Goal: Task Accomplishment & Management: Use online tool/utility

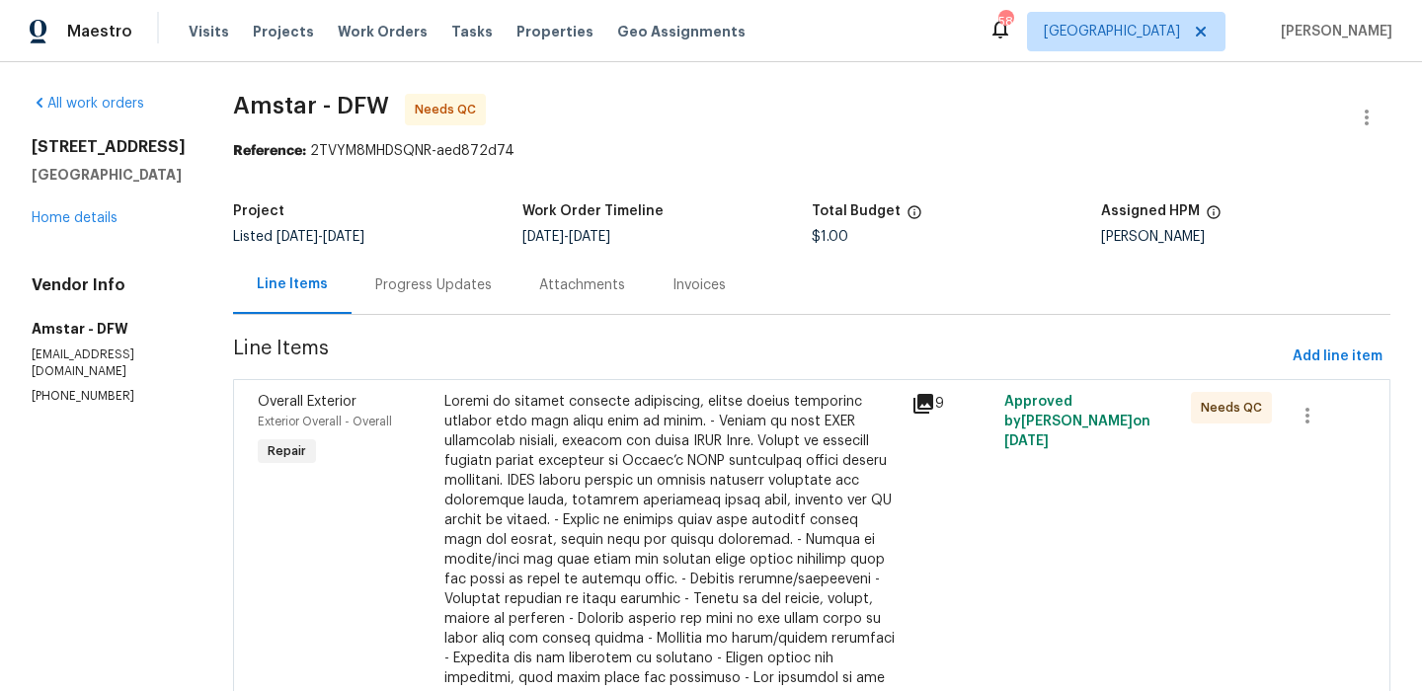
click at [504, 454] on div at bounding box center [671, 560] width 455 height 336
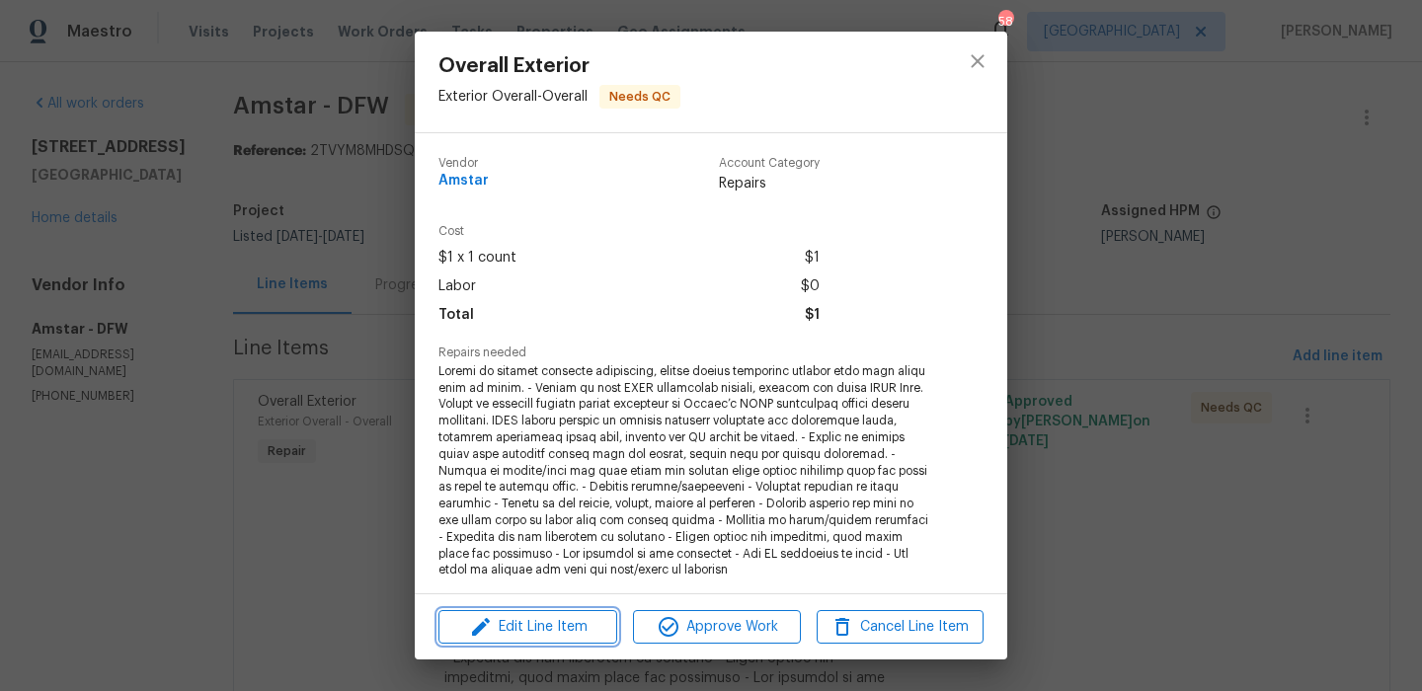
click at [517, 622] on span "Edit Line Item" at bounding box center [527, 627] width 167 height 25
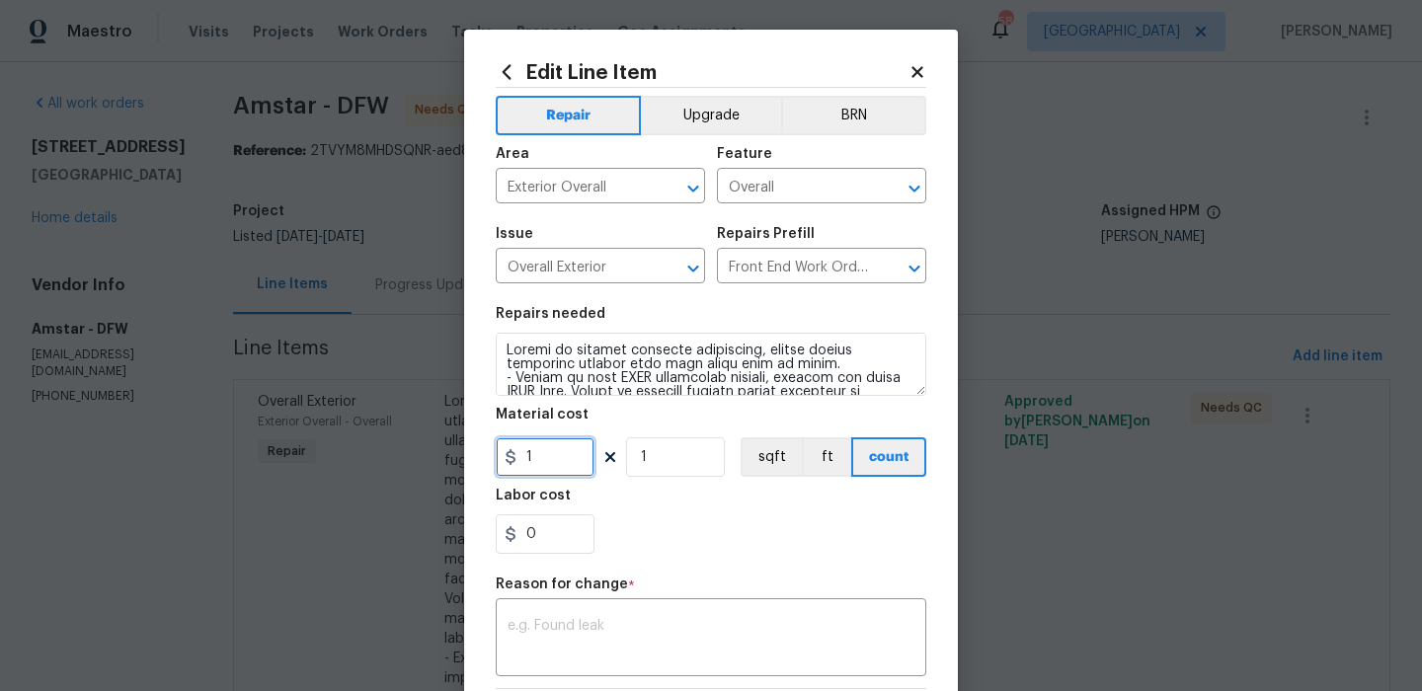
click at [558, 457] on input "1" at bounding box center [545, 457] width 99 height 40
type input "200"
click at [533, 622] on textarea at bounding box center [711, 639] width 407 height 41
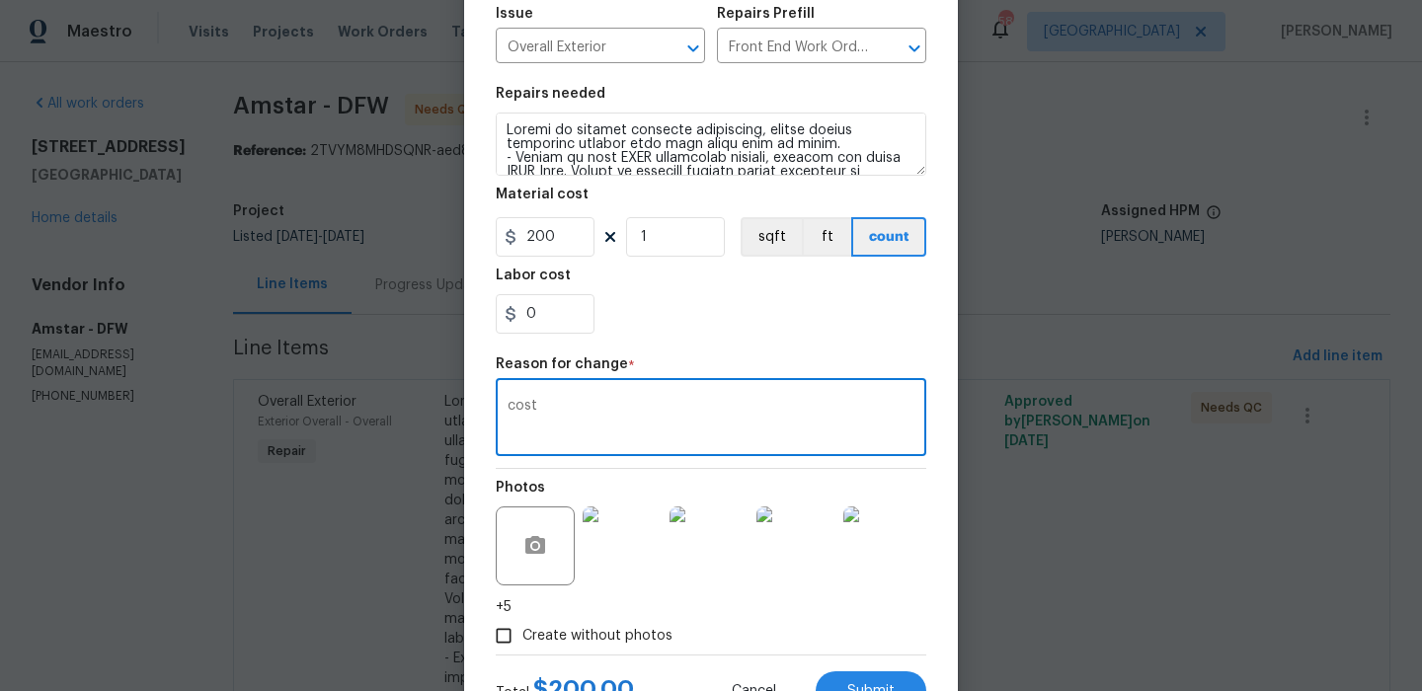
scroll to position [302, 0]
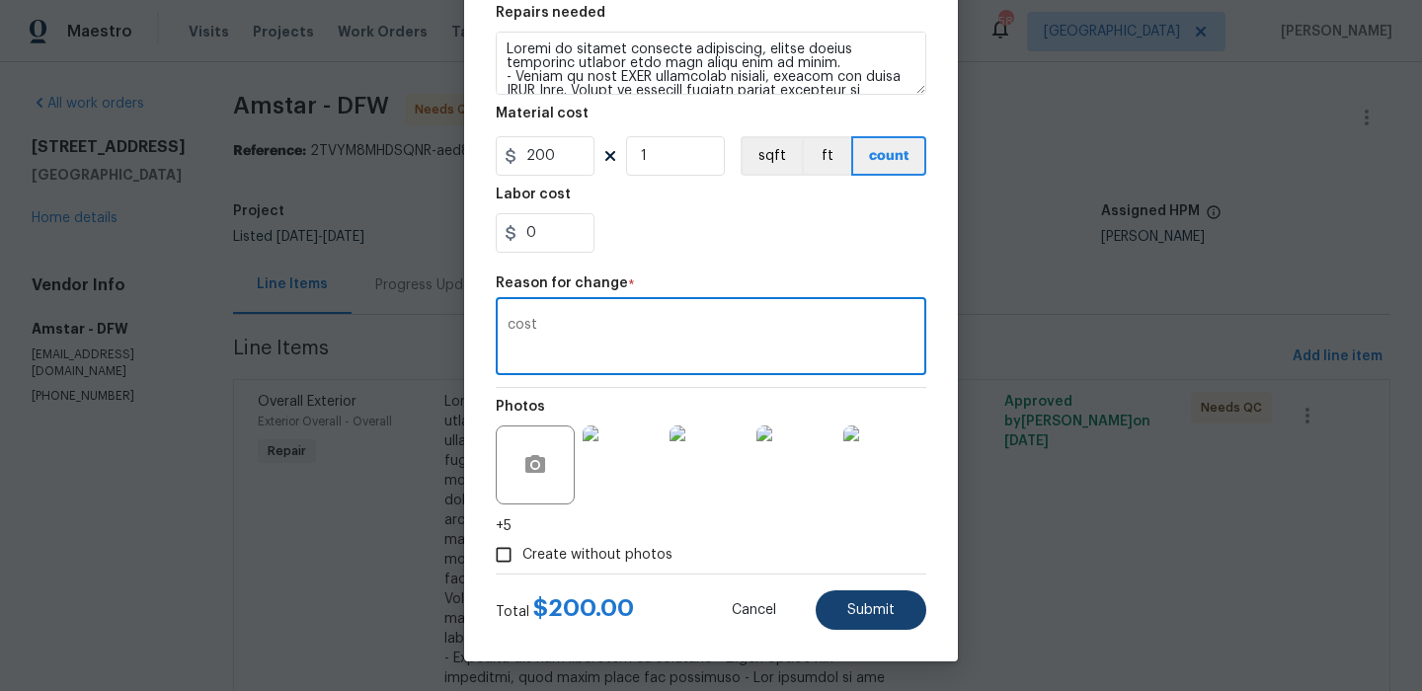
type textarea "cost"
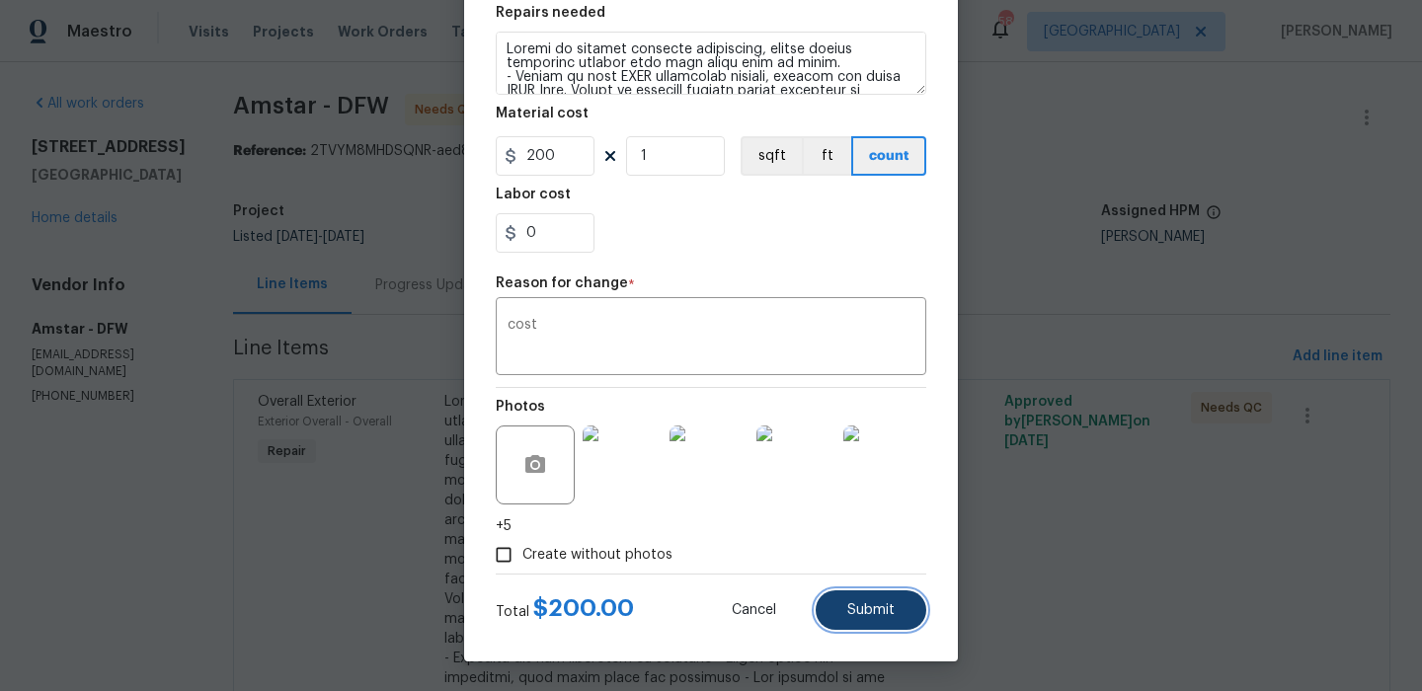
click at [878, 611] on span "Submit" at bounding box center [870, 610] width 47 height 15
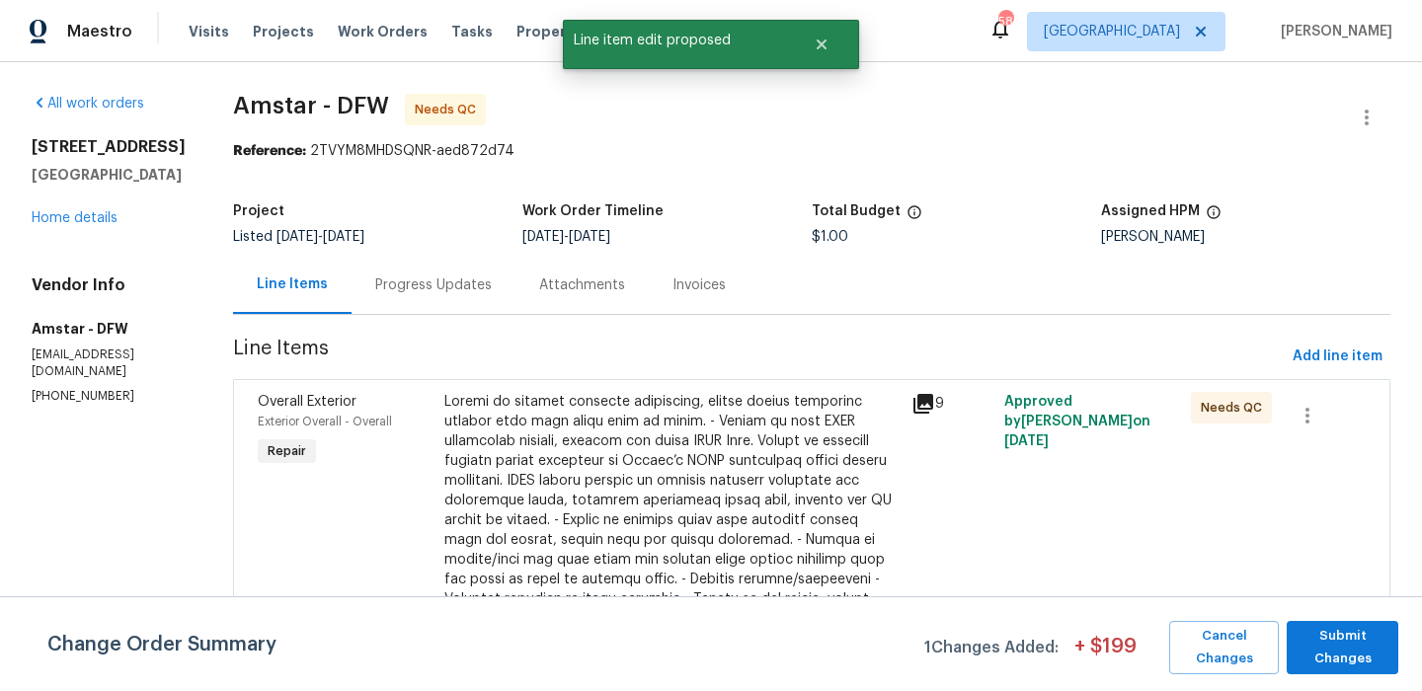
scroll to position [0, 0]
click at [1322, 640] on span "Submit Changes" at bounding box center [1343, 647] width 92 height 45
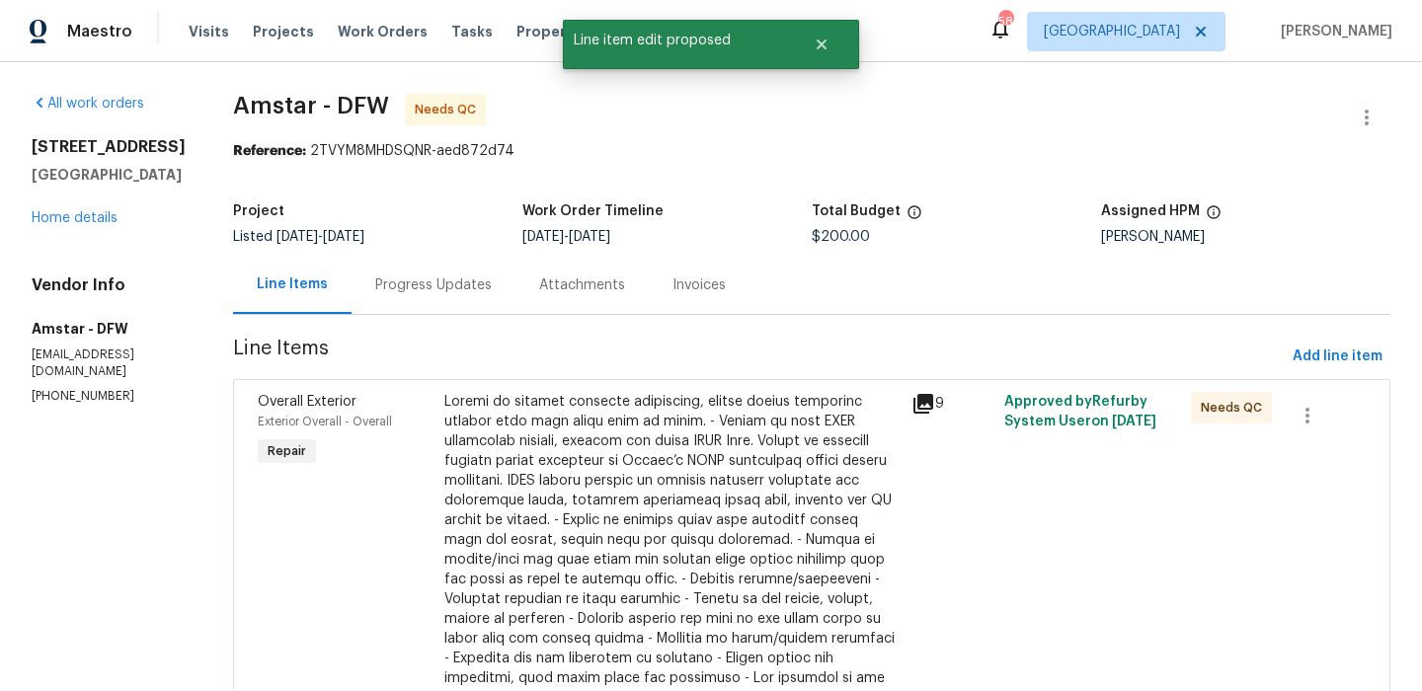
click at [595, 574] on div at bounding box center [671, 560] width 455 height 336
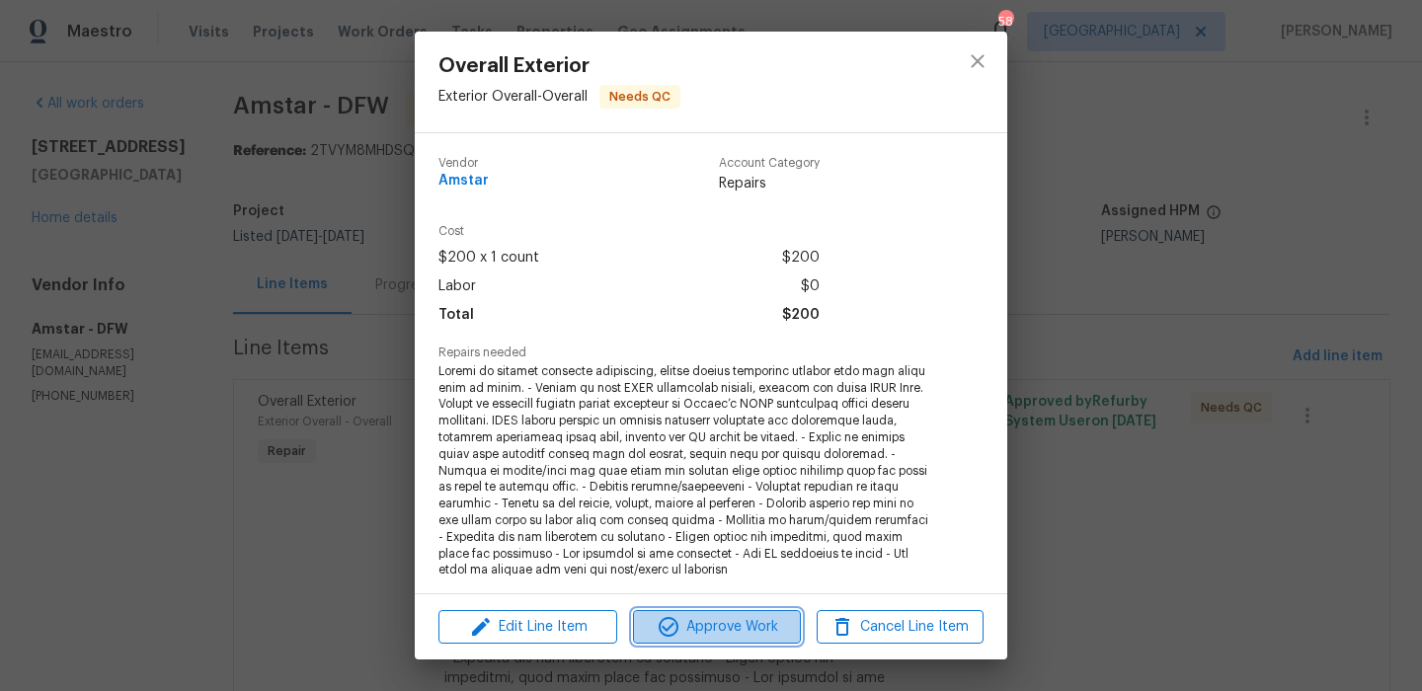
click at [677, 613] on button "Approve Work" at bounding box center [716, 627] width 167 height 35
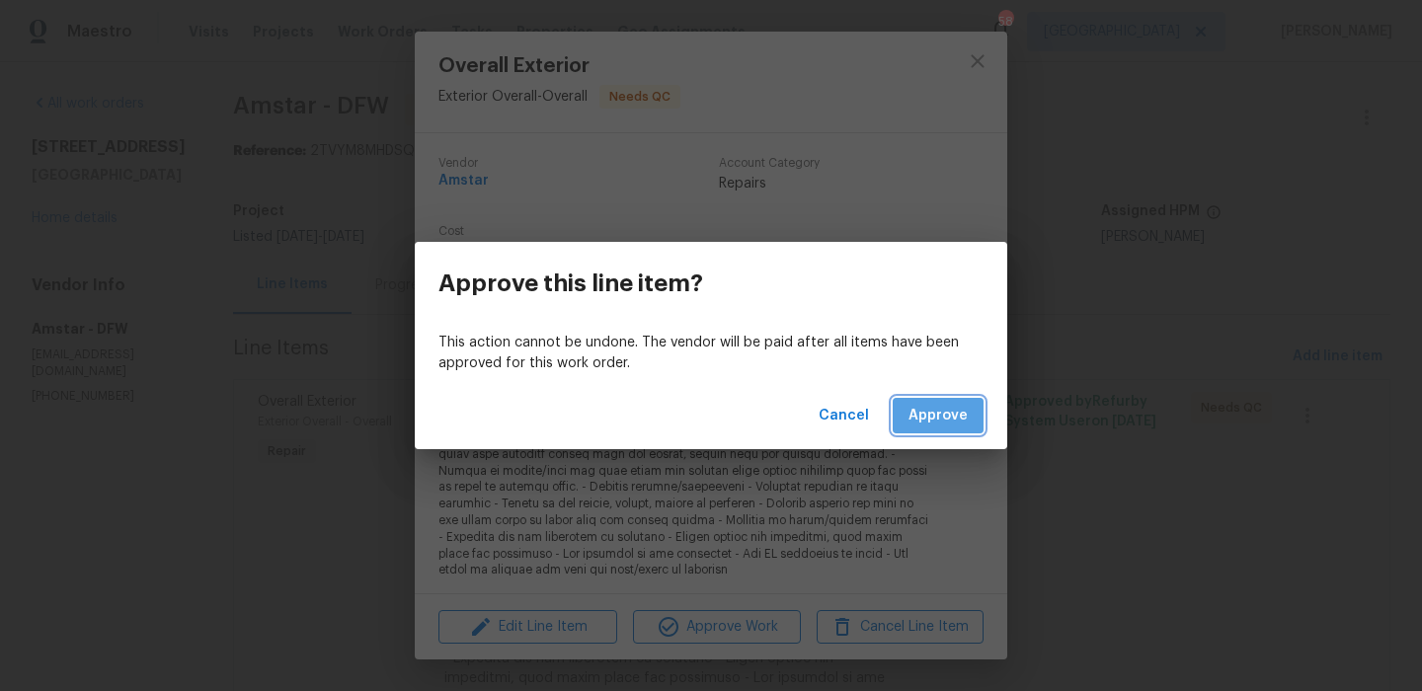
click at [928, 405] on span "Approve" at bounding box center [938, 416] width 59 height 25
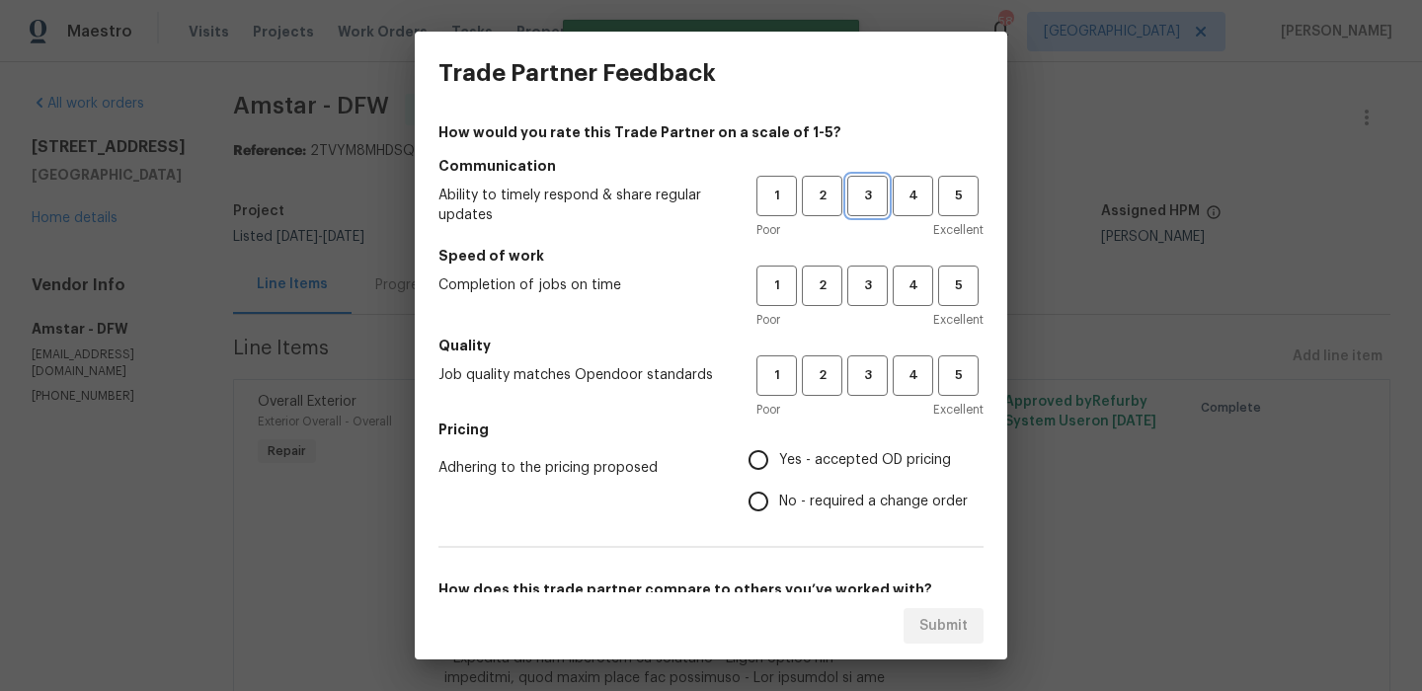
click at [877, 198] on span "3" at bounding box center [867, 196] width 37 height 23
click at [872, 284] on span "3" at bounding box center [867, 286] width 37 height 23
click at [875, 375] on span "3" at bounding box center [867, 375] width 37 height 23
click at [834, 469] on span "Yes - accepted OD pricing" at bounding box center [865, 460] width 172 height 21
click at [779, 469] on input "Yes - accepted OD pricing" at bounding box center [758, 459] width 41 height 41
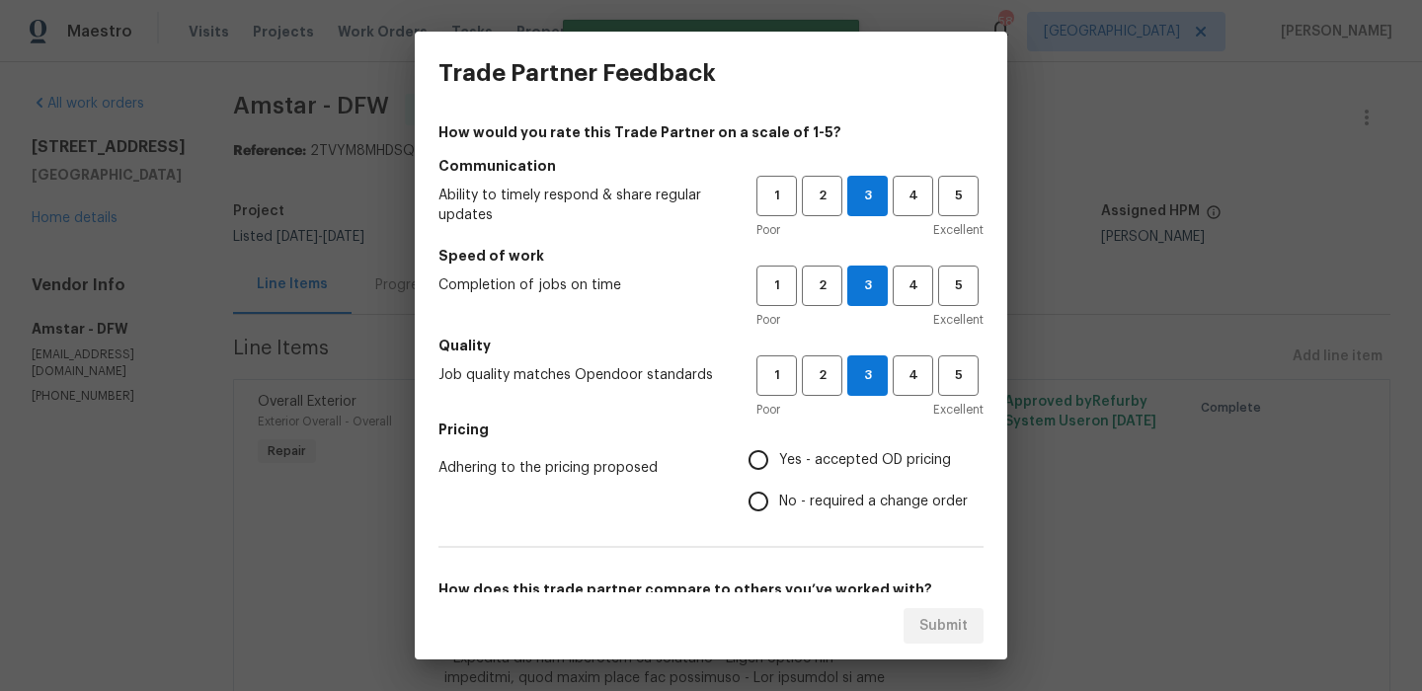
radio input "true"
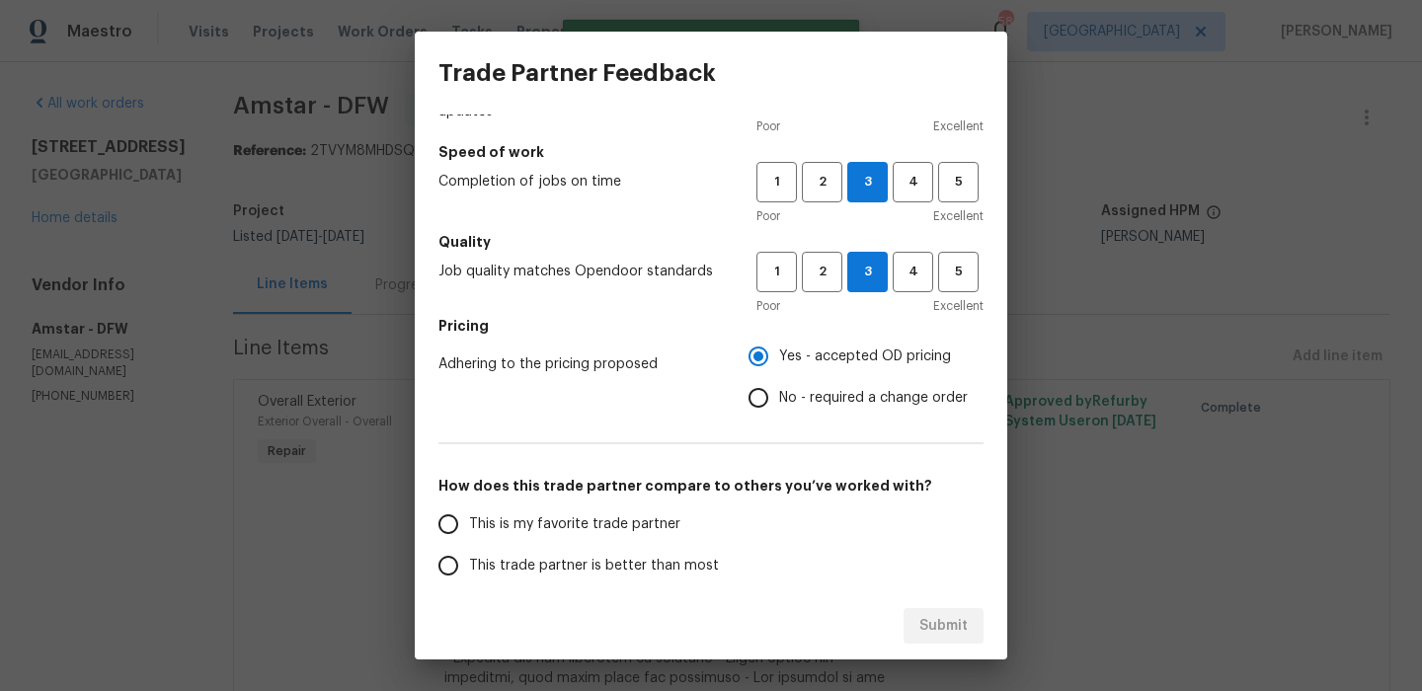
click at [616, 537] on label "This is my favorite trade partner" at bounding box center [584, 524] width 312 height 41
click at [469, 537] on input "This is my favorite trade partner" at bounding box center [448, 524] width 41 height 41
click at [952, 619] on span "Submit" at bounding box center [943, 626] width 48 height 25
radio input "true"
radio input "false"
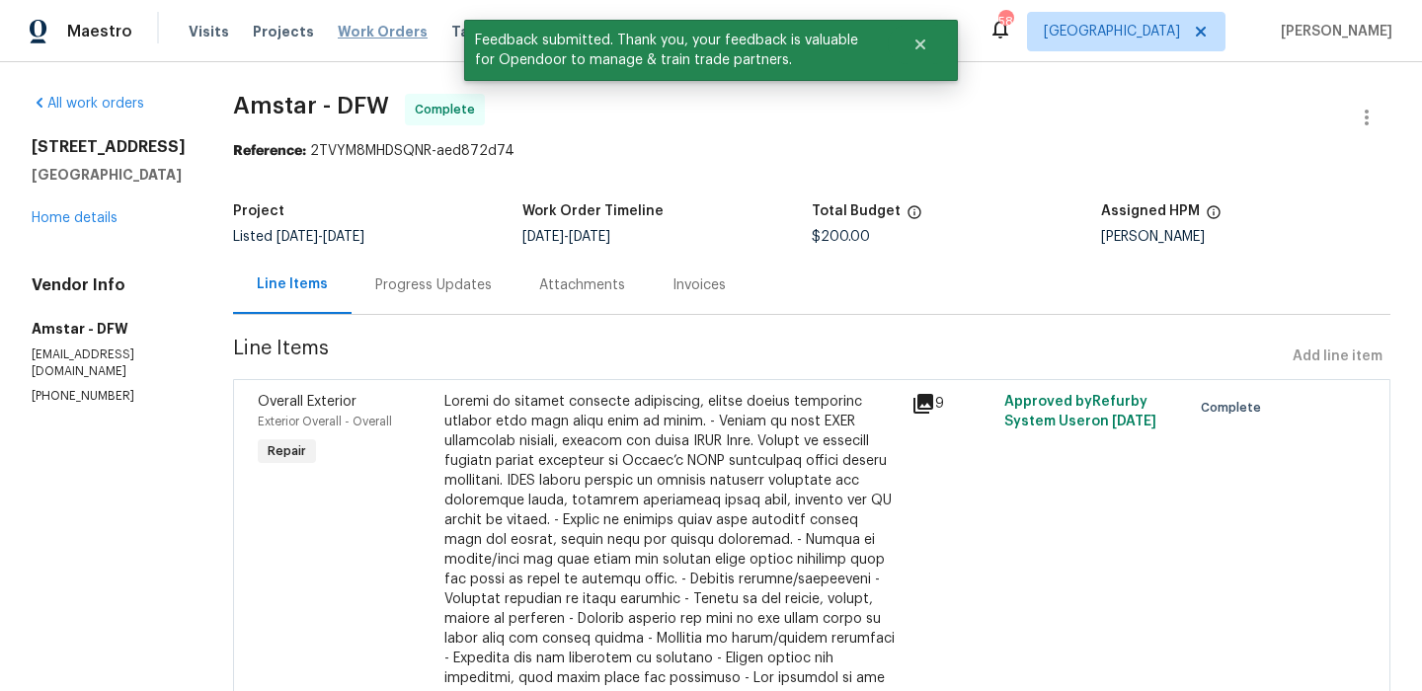
click at [354, 33] on span "Work Orders" at bounding box center [383, 32] width 90 height 20
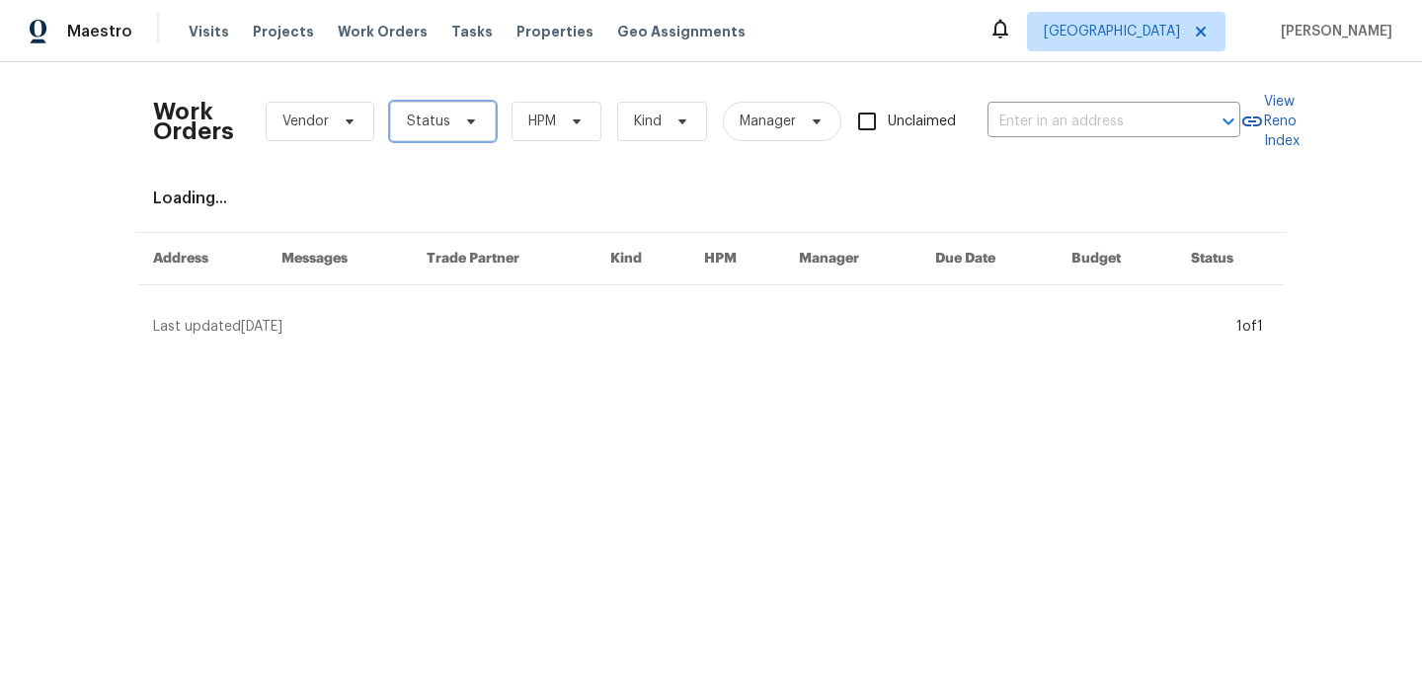
click at [449, 117] on span "Status" at bounding box center [443, 122] width 106 height 40
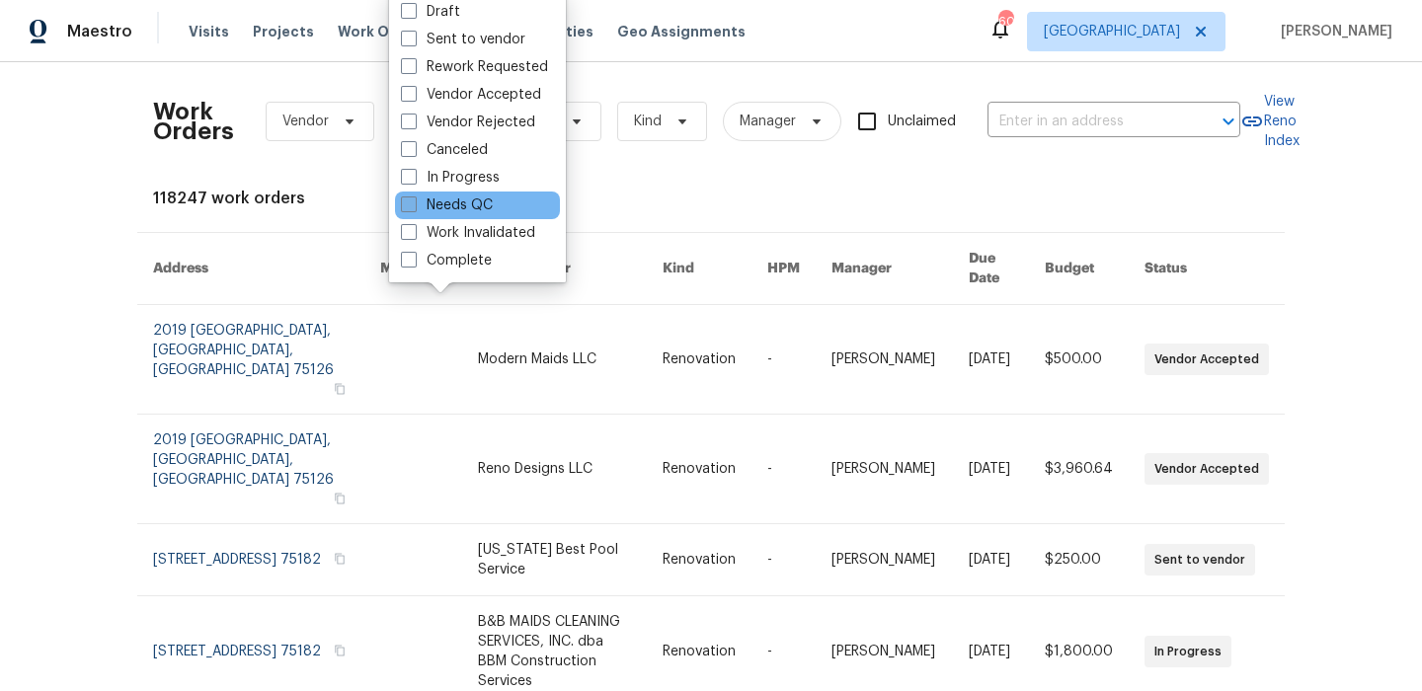
click at [455, 206] on label "Needs QC" at bounding box center [447, 206] width 92 height 20
click at [414, 206] on input "Needs QC" at bounding box center [407, 202] width 13 height 13
checkbox input "true"
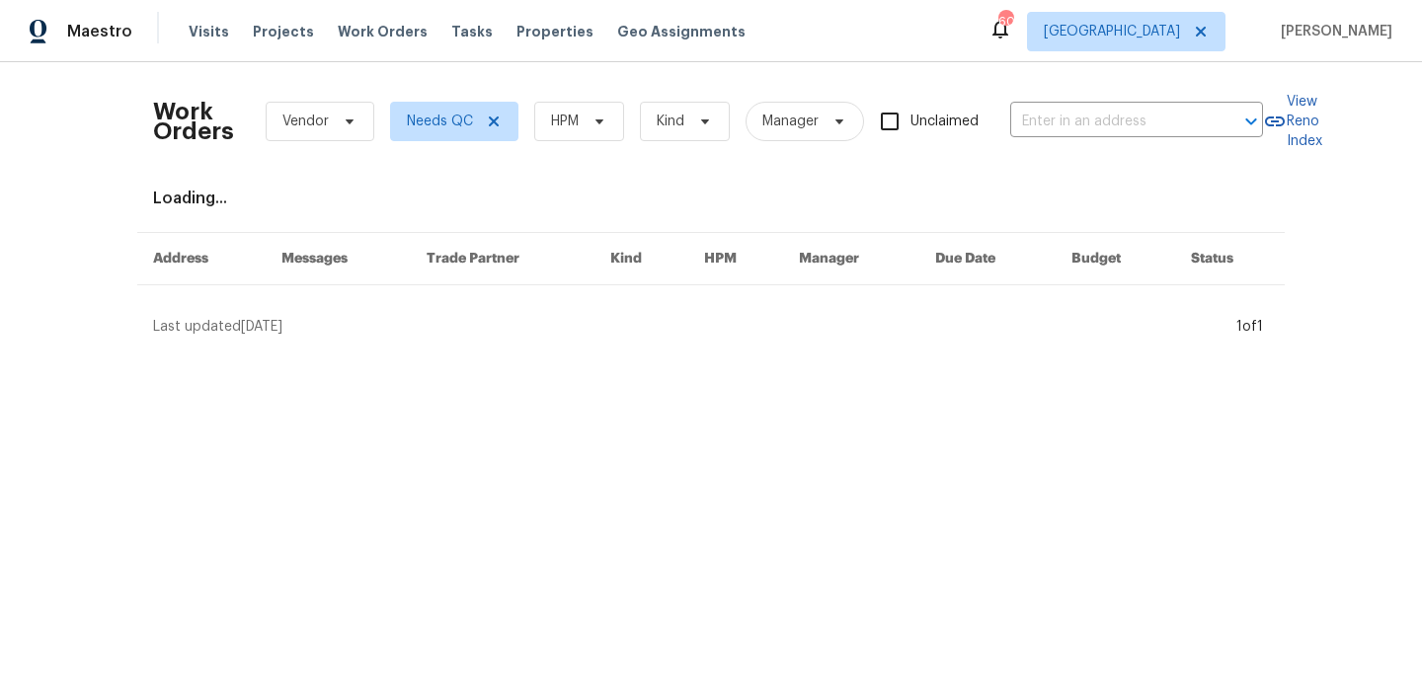
click at [570, 95] on div "Work Orders Vendor Needs QC HPM Kind Manager Unclaimed ​" at bounding box center [708, 121] width 1110 height 87
click at [570, 103] on span "HPM" at bounding box center [579, 122] width 90 height 40
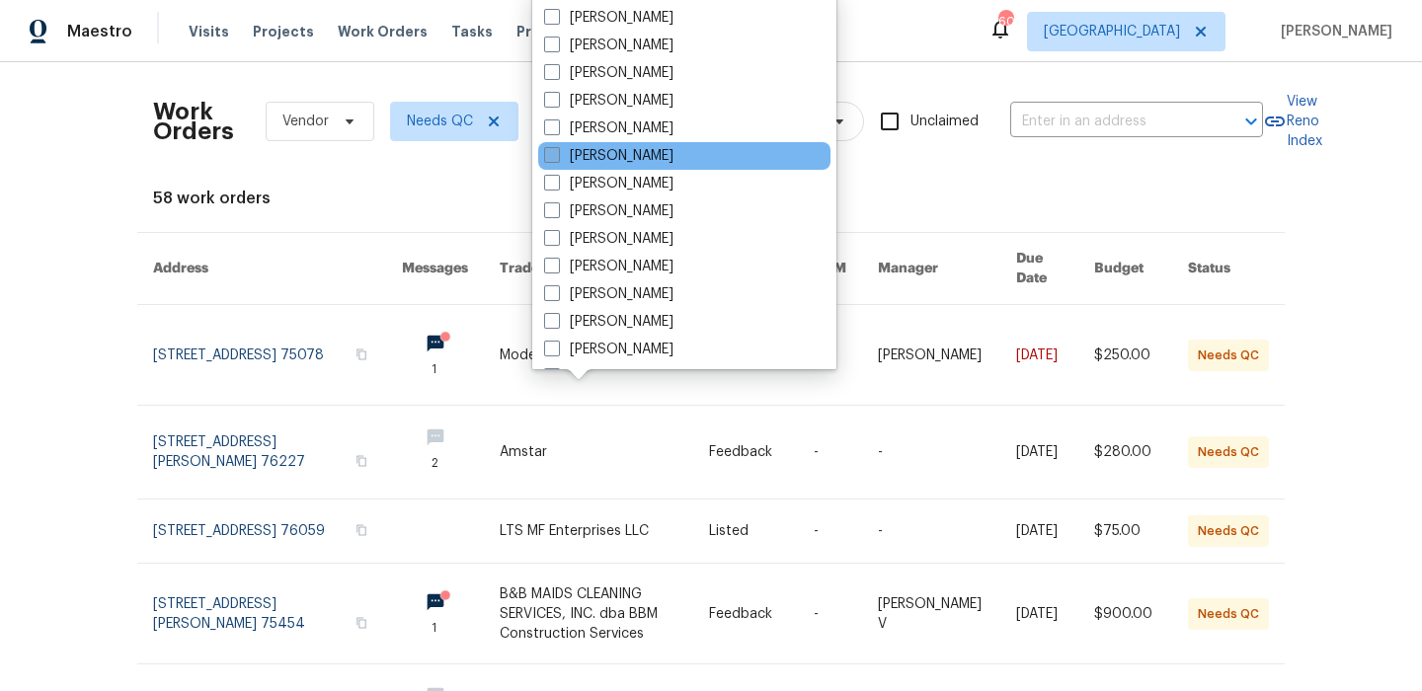
scroll to position [98, 0]
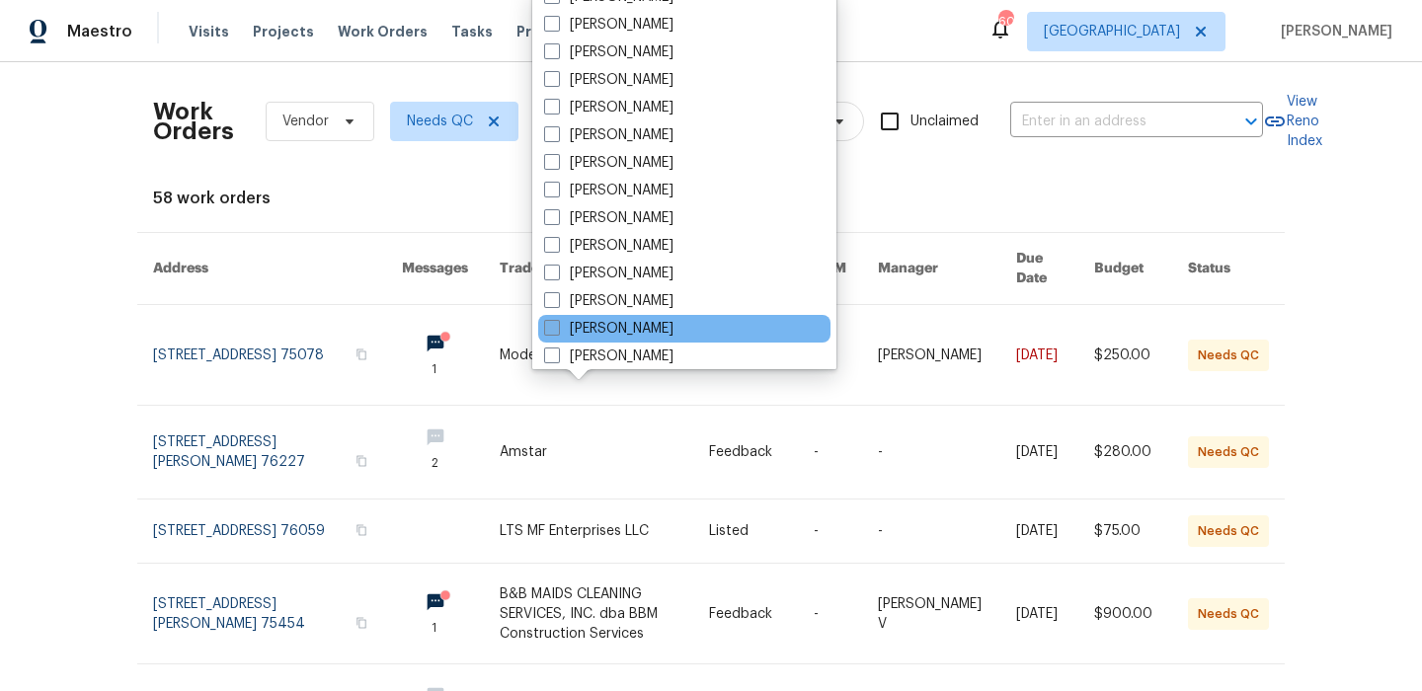
click at [632, 322] on label "[PERSON_NAME]" at bounding box center [608, 329] width 129 height 20
click at [557, 322] on input "[PERSON_NAME]" at bounding box center [550, 325] width 13 height 13
checkbox input "true"
